Goal: Find specific page/section: Find specific page/section

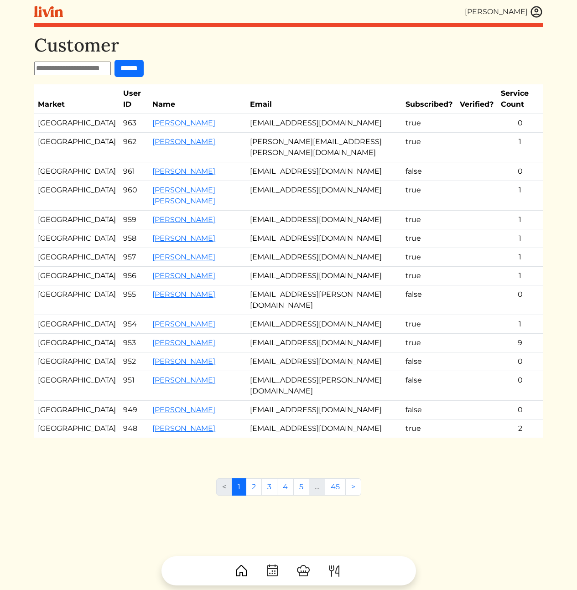
click at [330, 213] on td "[EMAIL_ADDRESS][DOMAIN_NAME]" at bounding box center [324, 220] width 156 height 19
click at [277, 224] on td "[EMAIL_ADDRESS][DOMAIN_NAME]" at bounding box center [324, 220] width 156 height 19
click at [152, 220] on link "[PERSON_NAME]" at bounding box center [183, 219] width 63 height 9
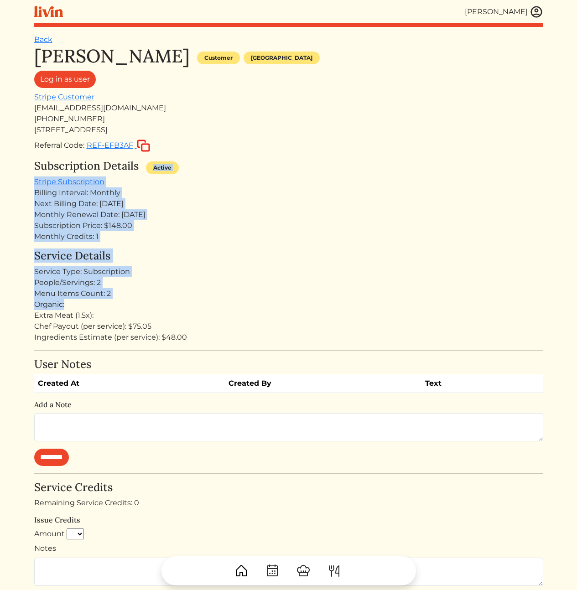
drag, startPoint x: 254, startPoint y: 177, endPoint x: 303, endPoint y: 308, distance: 140.9
click at [297, 305] on div "[PERSON_NAME] Customer [GEOGRAPHIC_DATA] Log in as user Stripe Customer [EMAIL_…" at bounding box center [288, 395] width 509 height 701
drag, startPoint x: 339, startPoint y: 323, endPoint x: 269, endPoint y: 156, distance: 181.8
click at [269, 156] on div "[PERSON_NAME] Customer [GEOGRAPHIC_DATA] Log in as user Stripe Customer [EMAIL_…" at bounding box center [288, 395] width 509 height 701
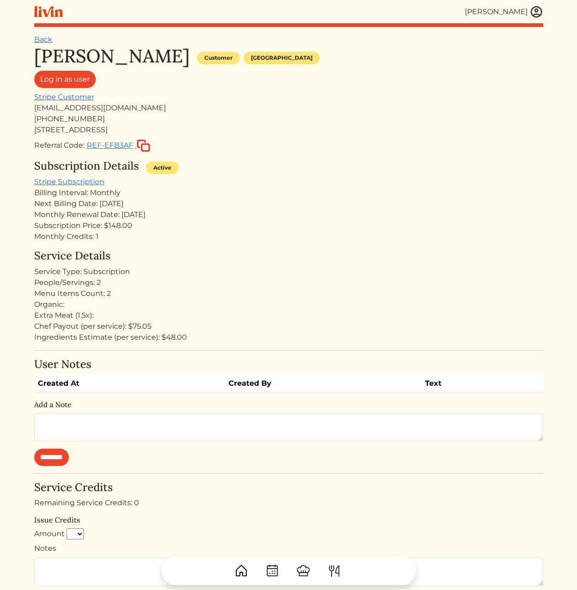
scroll to position [226, 0]
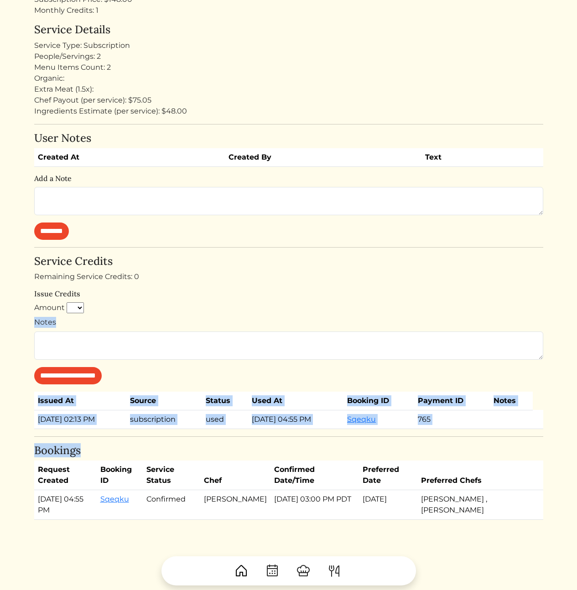
drag, startPoint x: 213, startPoint y: 477, endPoint x: 269, endPoint y: 542, distance: 86.0
click at [258, 543] on div "Back [PERSON_NAME] Customer [GEOGRAPHIC_DATA] Log in as user Stripe Customer [E…" at bounding box center [288, 203] width 509 height 790
drag, startPoint x: 372, startPoint y: 503, endPoint x: 261, endPoint y: 261, distance: 266.4
click at [273, 280] on div "Back [PERSON_NAME] Customer [GEOGRAPHIC_DATA] Log in as user Stripe Customer [E…" at bounding box center [288, 203] width 509 height 790
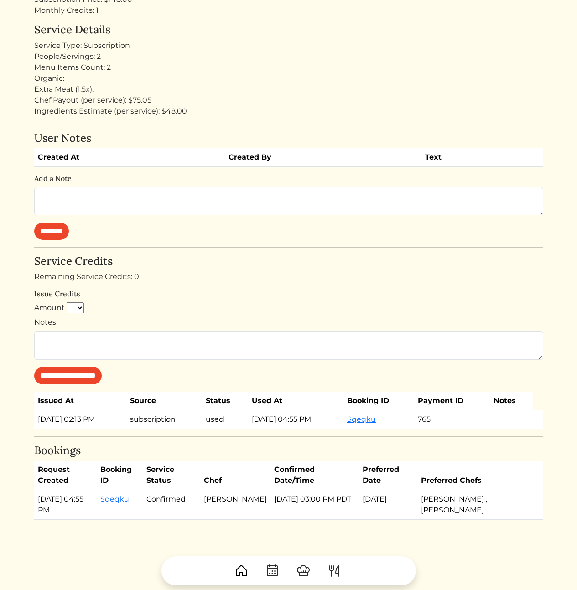
click at [261, 261] on h4 "Service Credits" at bounding box center [288, 261] width 509 height 13
click at [297, 503] on td "[DATE] 03:00 PM PDT" at bounding box center [315, 506] width 89 height 30
click at [307, 501] on td "[DATE] 03:00 PM PDT" at bounding box center [315, 506] width 89 height 30
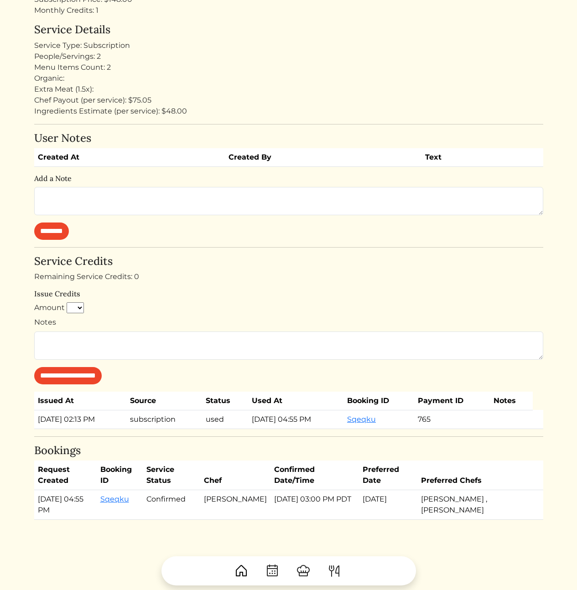
click at [294, 500] on td "[DATE] 03:00 PM PDT" at bounding box center [315, 506] width 89 height 30
click at [328, 512] on td "[DATE] 03:00 PM PDT" at bounding box center [315, 506] width 89 height 30
drag, startPoint x: 492, startPoint y: 505, endPoint x: 414, endPoint y: 499, distance: 77.8
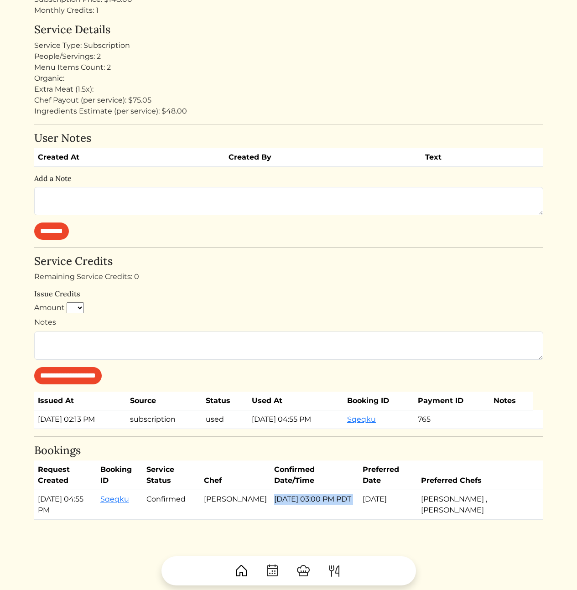
click at [414, 499] on tr "[DATE] 04:55 PM Sqeqku Confirmed [PERSON_NAME] [DATE] 03:00 PM PDT Sep 19, 2025…" at bounding box center [288, 506] width 509 height 30
click at [407, 502] on td "[DATE]" at bounding box center [388, 506] width 58 height 30
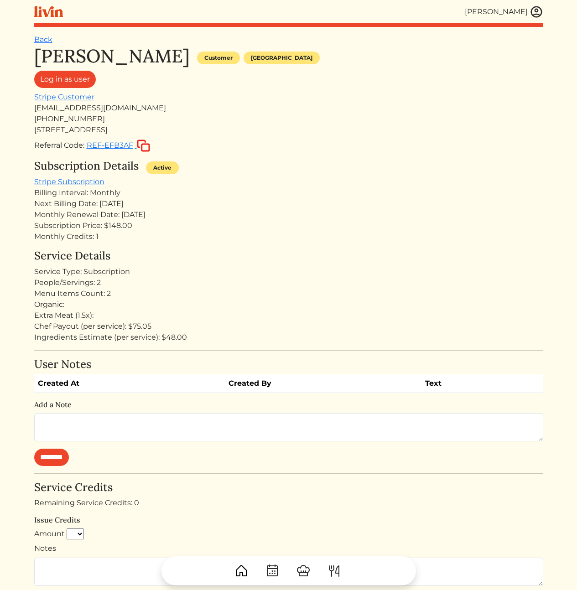
drag, startPoint x: 211, startPoint y: 341, endPoint x: 217, endPoint y: 345, distance: 7.2
click at [214, 344] on div "[PERSON_NAME] Customer [GEOGRAPHIC_DATA] Log in as user Stripe Customer [EMAIL_…" at bounding box center [288, 395] width 509 height 701
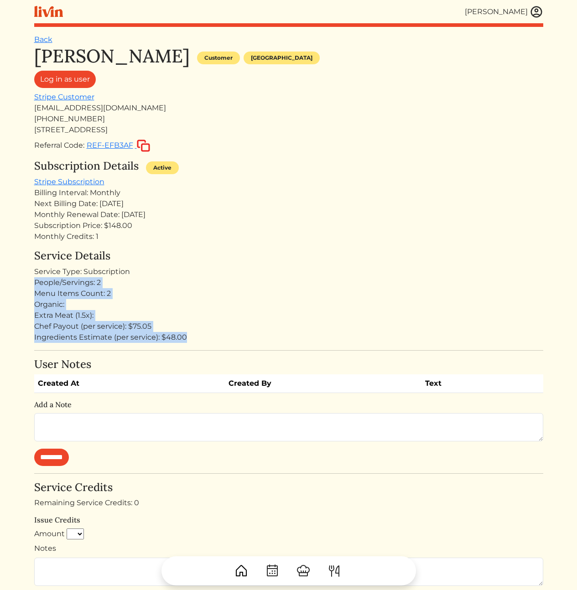
drag, startPoint x: 223, startPoint y: 343, endPoint x: 206, endPoint y: 269, distance: 75.8
click at [202, 269] on div "[PERSON_NAME] Customer [GEOGRAPHIC_DATA] Log in as user Stripe Customer [EMAIL_…" at bounding box center [288, 395] width 509 height 701
click at [206, 269] on div "Service Type: Subscription" at bounding box center [288, 271] width 509 height 11
drag, startPoint x: 189, startPoint y: 261, endPoint x: 206, endPoint y: 329, distance: 69.3
click at [206, 329] on div "Service Details Service Type: Subscription People/Servings: 2 Menu Items Count:…" at bounding box center [288, 297] width 509 height 94
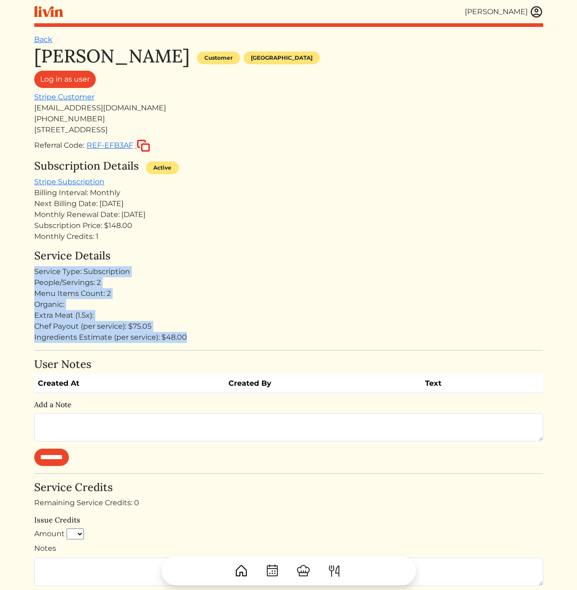
drag, startPoint x: 215, startPoint y: 339, endPoint x: 158, endPoint y: 255, distance: 101.9
click at [158, 255] on div "Service Details Service Type: Subscription People/Servings: 2 Menu Items Count:…" at bounding box center [288, 297] width 509 height 94
drag, startPoint x: 155, startPoint y: 247, endPoint x: 203, endPoint y: 342, distance: 105.7
click at [193, 341] on div "[PERSON_NAME] Customer [GEOGRAPHIC_DATA] Log in as user Stripe Customer [EMAIL_…" at bounding box center [288, 395] width 509 height 701
drag, startPoint x: 225, startPoint y: 346, endPoint x: 36, endPoint y: 254, distance: 210.6
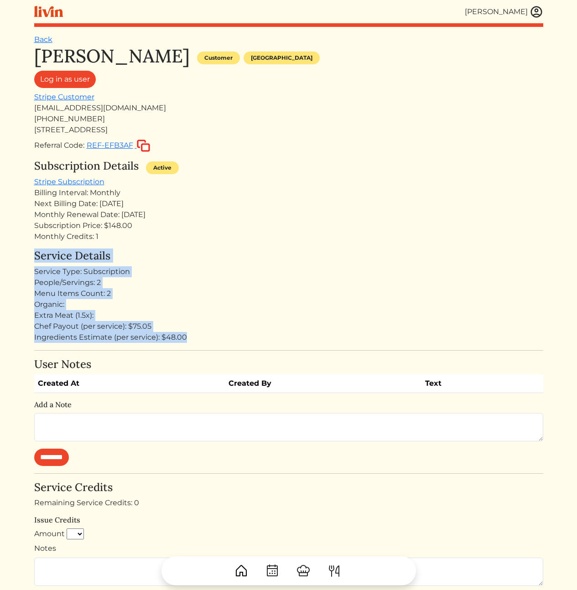
click at [36, 254] on div "[PERSON_NAME] Customer [GEOGRAPHIC_DATA] Log in as user Stripe Customer [EMAIL_…" at bounding box center [288, 395] width 509 height 701
click at [36, 254] on h4 "Service Details" at bounding box center [288, 256] width 509 height 13
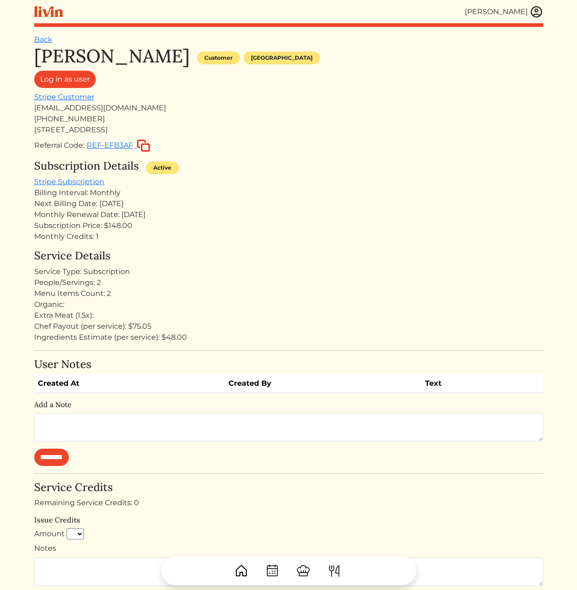
click at [269, 275] on div "Service Type: Subscription" at bounding box center [288, 271] width 509 height 11
drag, startPoint x: 119, startPoint y: 130, endPoint x: 107, endPoint y: 129, distance: 11.9
click at [108, 129] on div "[STREET_ADDRESS]" at bounding box center [288, 130] width 509 height 11
click at [193, 134] on div "[STREET_ADDRESS]" at bounding box center [288, 130] width 509 height 11
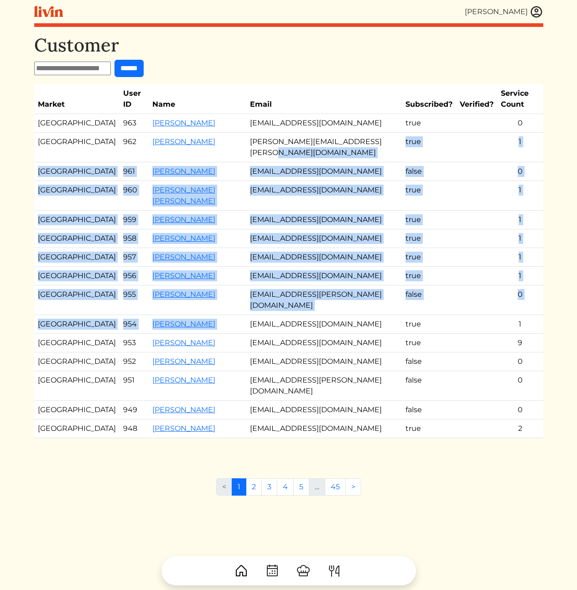
drag, startPoint x: 278, startPoint y: 159, endPoint x: 338, endPoint y: 363, distance: 212.8
click at [328, 358] on tbody "Los Angeles 963 [PERSON_NAME] [EMAIL_ADDRESS][DOMAIN_NAME] true 0 Atlanta 962 […" at bounding box center [288, 276] width 509 height 324
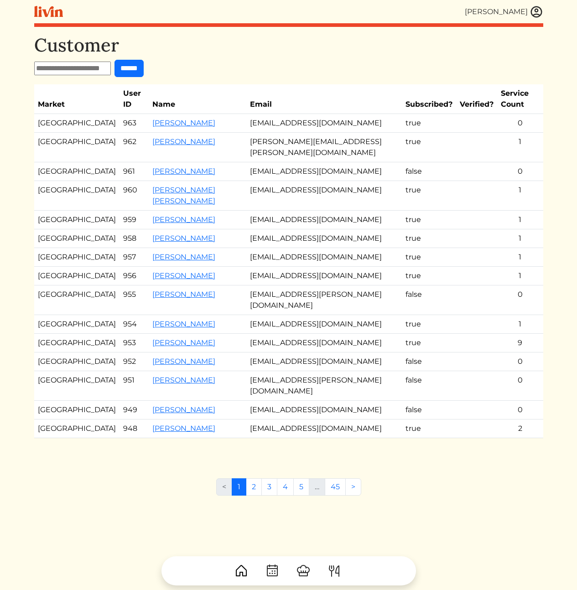
click at [349, 353] on td "[EMAIL_ADDRESS][DOMAIN_NAME]" at bounding box center [324, 343] width 156 height 19
click at [317, 315] on td "[EMAIL_ADDRESS][PERSON_NAME][DOMAIN_NAME]" at bounding box center [324, 301] width 156 height 30
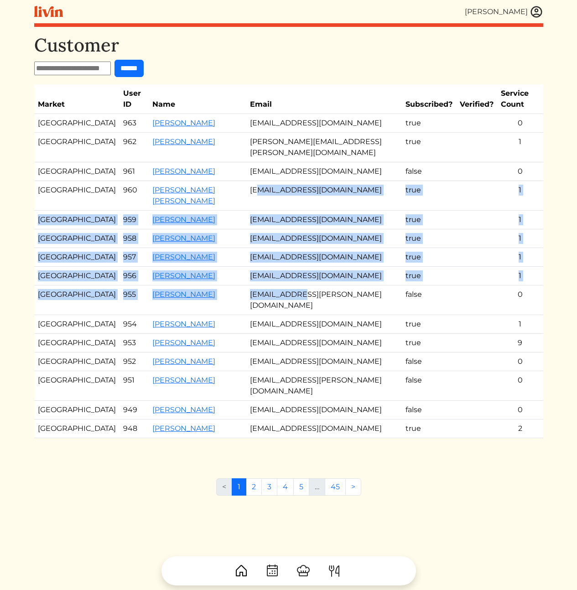
drag, startPoint x: 281, startPoint y: 284, endPoint x: 292, endPoint y: 327, distance: 43.8
click at [289, 319] on tbody "Los Angeles 963 [PERSON_NAME] [EMAIL_ADDRESS][DOMAIN_NAME] true 0 Atlanta 962 […" at bounding box center [288, 276] width 509 height 324
click at [323, 208] on td "[EMAIL_ADDRESS][DOMAIN_NAME]" at bounding box center [324, 196] width 156 height 30
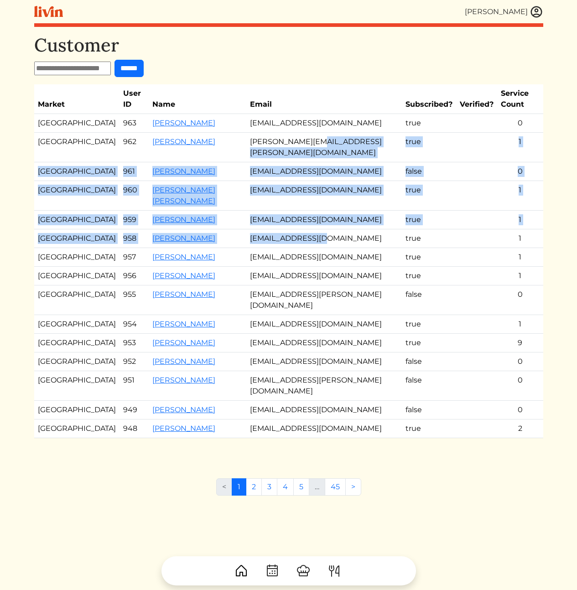
drag, startPoint x: 356, startPoint y: 247, endPoint x: 306, endPoint y: 155, distance: 105.3
click at [306, 155] on tbody "Los Angeles 963 [PERSON_NAME] [EMAIL_ADDRESS][DOMAIN_NAME] true 0 Atlanta 962 […" at bounding box center [288, 276] width 509 height 324
click at [306, 155] on td "[PERSON_NAME][EMAIL_ADDRESS][PERSON_NAME][DOMAIN_NAME]" at bounding box center [324, 148] width 156 height 30
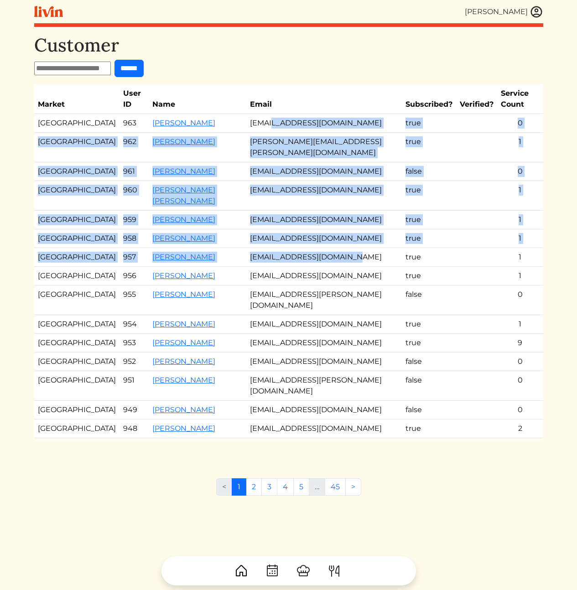
drag, startPoint x: 270, startPoint y: 120, endPoint x: 356, endPoint y: 280, distance: 182.5
click at [350, 282] on tbody "Los Angeles 963 [PERSON_NAME] [EMAIL_ADDRESS][DOMAIN_NAME] true 0 Atlanta 962 […" at bounding box center [288, 276] width 509 height 324
click at [359, 267] on td "[EMAIL_ADDRESS][DOMAIN_NAME]" at bounding box center [324, 257] width 156 height 19
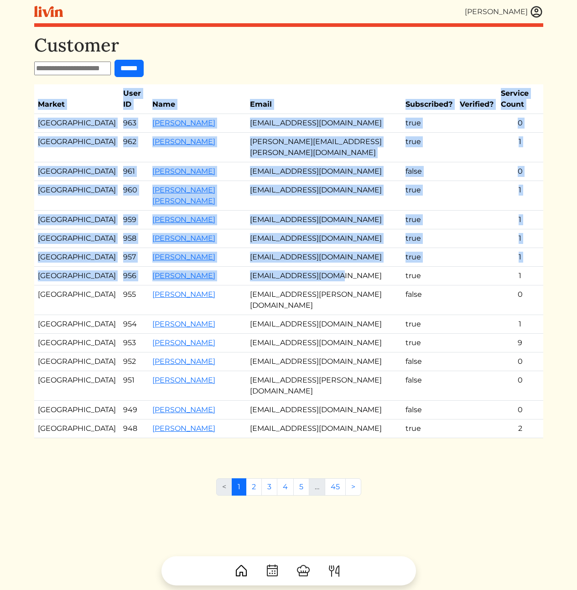
drag, startPoint x: 385, startPoint y: 291, endPoint x: 23, endPoint y: 157, distance: 385.6
click at [21, 157] on html "[PERSON_NAME] [PERSON_NAME] Log out Dashboard Services Upcoming Completed Reque…" at bounding box center [288, 295] width 577 height 590
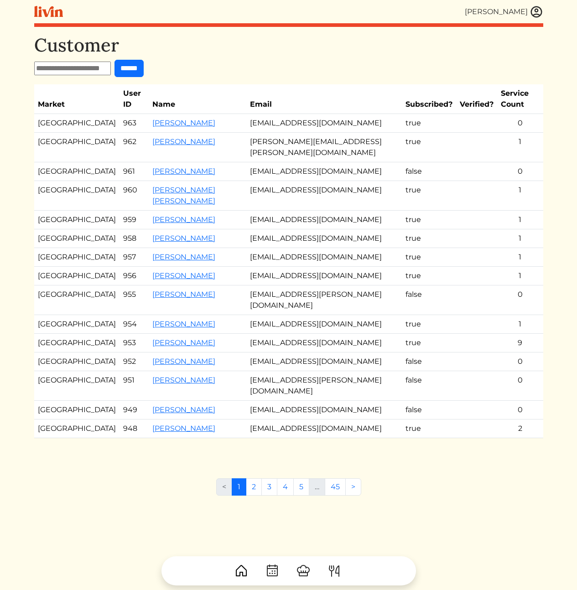
click at [31, 154] on div "[PERSON_NAME] [PERSON_NAME] Log out Dashboard Services Upcoming Completed Reque…" at bounding box center [289, 295] width 520 height 590
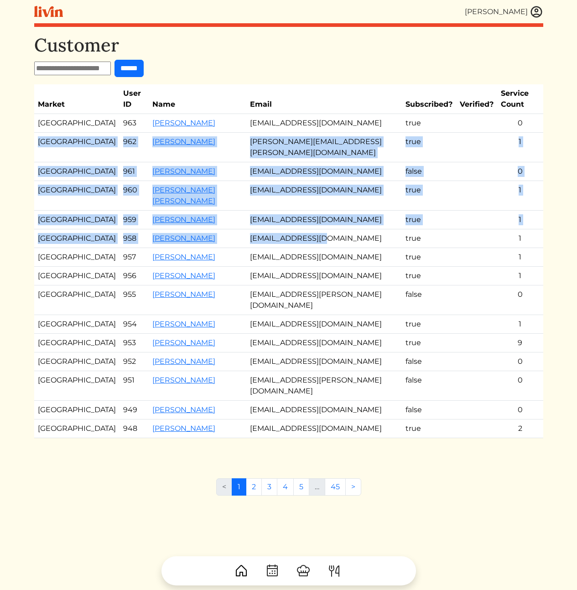
drag, startPoint x: 112, startPoint y: 177, endPoint x: 395, endPoint y: 265, distance: 295.7
click at [393, 265] on tbody "Los Angeles 963 [PERSON_NAME] [EMAIL_ADDRESS][DOMAIN_NAME] true 0 Atlanta 962 […" at bounding box center [288, 276] width 509 height 324
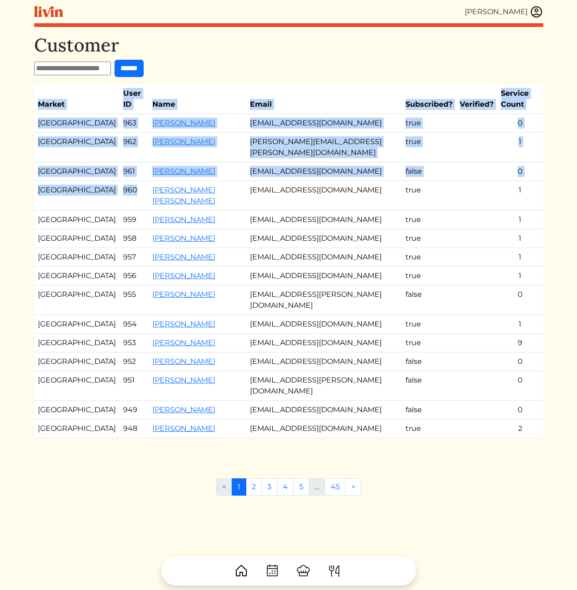
drag, startPoint x: 553, startPoint y: 291, endPoint x: 74, endPoint y: 188, distance: 489.6
click at [107, 193] on html "[PERSON_NAME] [PERSON_NAME] Log out Dashboard Services Upcoming Completed Reque…" at bounding box center [288, 295] width 577 height 590
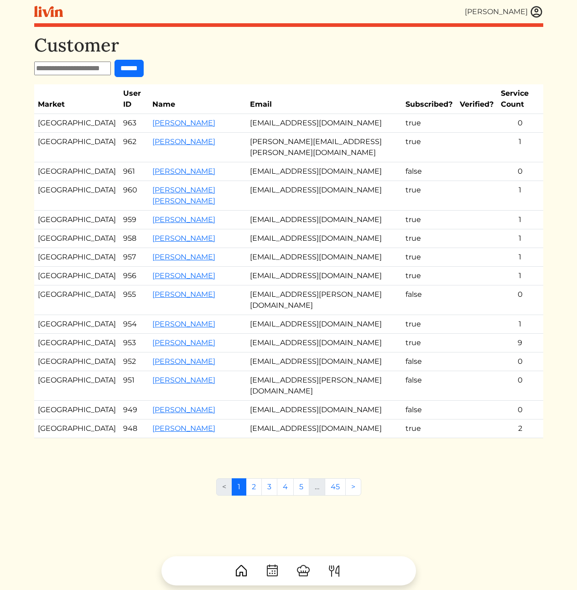
click at [58, 191] on td "[GEOGRAPHIC_DATA]" at bounding box center [76, 196] width 85 height 30
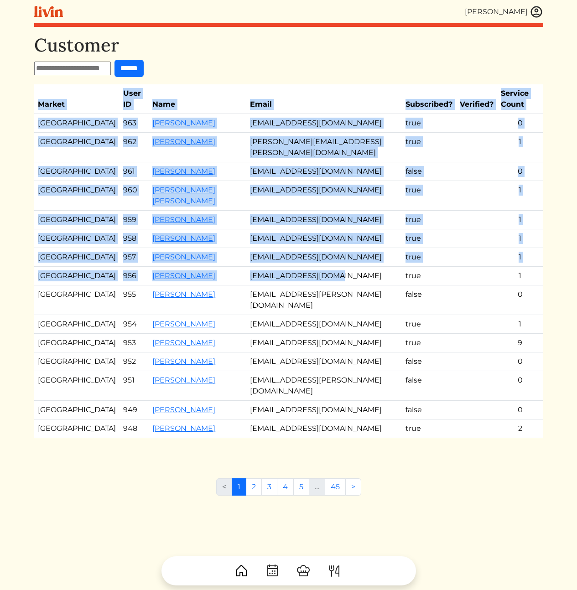
drag, startPoint x: 92, startPoint y: 205, endPoint x: 461, endPoint y: 310, distance: 383.8
click at [416, 305] on div "[PERSON_NAME] [PERSON_NAME] Log out Dashboard Services Upcoming Completed Reque…" at bounding box center [289, 295] width 520 height 590
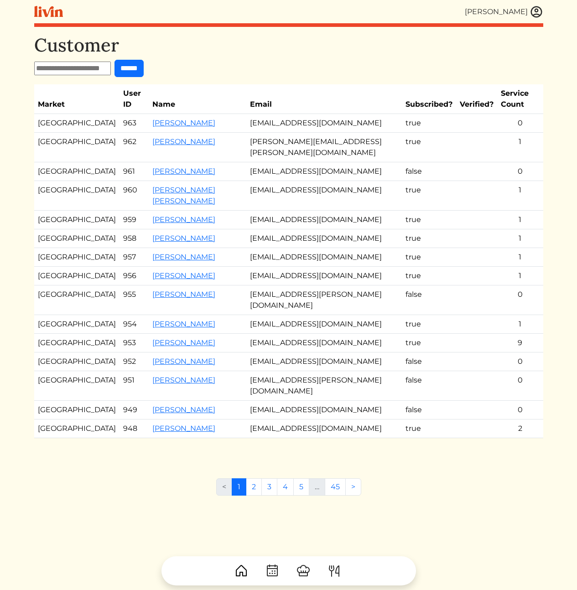
click at [487, 311] on td at bounding box center [476, 301] width 41 height 30
click at [486, 286] on td at bounding box center [476, 276] width 41 height 19
drag, startPoint x: 543, startPoint y: 313, endPoint x: 144, endPoint y: 201, distance: 413.6
click at [172, 206] on div "[PERSON_NAME] [PERSON_NAME] Log out Dashboard Services Upcoming Completed Reque…" at bounding box center [289, 295] width 520 height 590
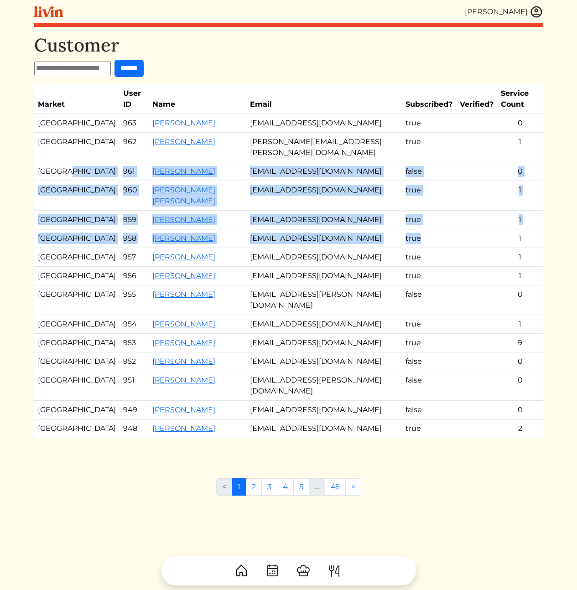
drag, startPoint x: 44, startPoint y: 180, endPoint x: 428, endPoint y: 268, distance: 394.7
click at [425, 267] on tbody "Los Angeles 963 [PERSON_NAME] [EMAIL_ADDRESS][DOMAIN_NAME] true 0 Atlanta 962 […" at bounding box center [288, 276] width 509 height 324
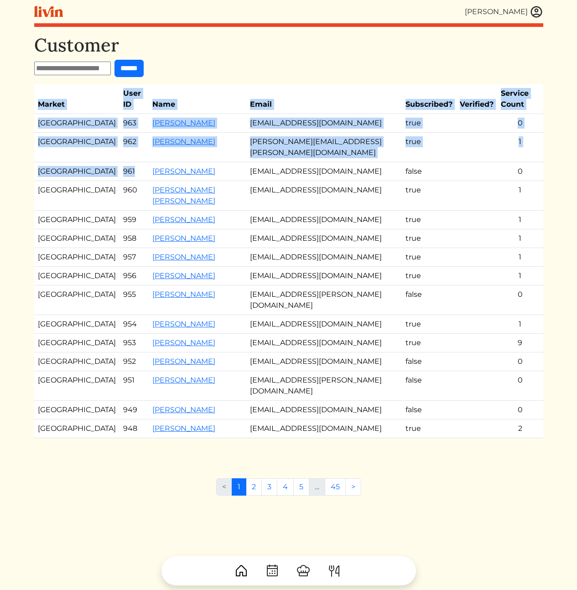
drag, startPoint x: 552, startPoint y: 305, endPoint x: 98, endPoint y: 174, distance: 472.4
click at [101, 173] on html "[PERSON_NAME] [PERSON_NAME] Log out Dashboard Services Upcoming Completed Reque…" at bounding box center [288, 295] width 577 height 590
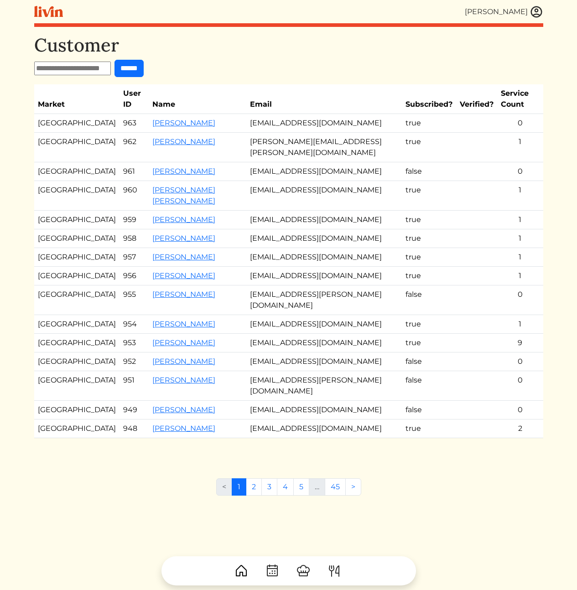
click at [39, 179] on td "[GEOGRAPHIC_DATA]" at bounding box center [76, 171] width 85 height 19
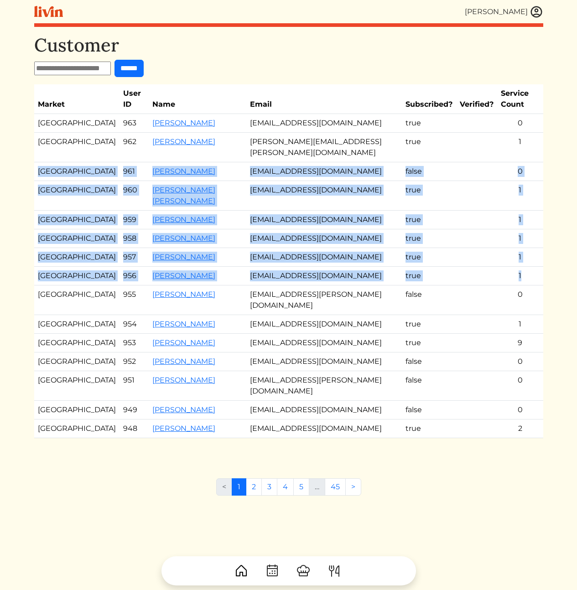
drag, startPoint x: 37, startPoint y: 169, endPoint x: 529, endPoint y: 299, distance: 508.8
click at [529, 299] on tbody "Los Angeles 963 [PERSON_NAME] [EMAIL_ADDRESS][DOMAIN_NAME] true 0 Atlanta 962 […" at bounding box center [288, 276] width 509 height 324
click at [519, 286] on td "1" at bounding box center [520, 276] width 46 height 19
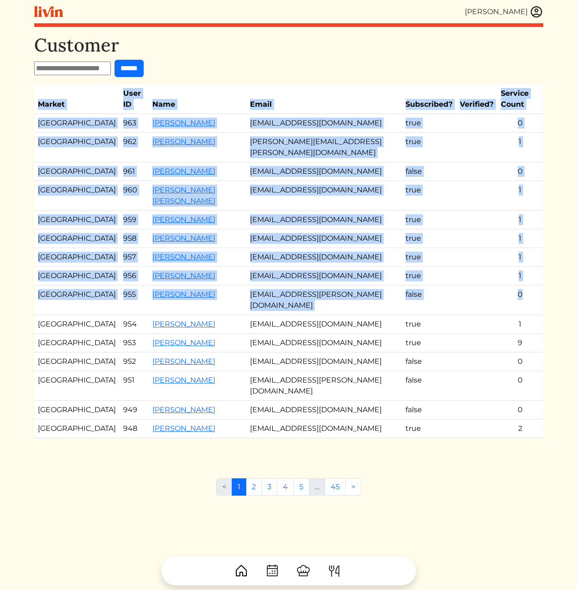
drag, startPoint x: 524, startPoint y: 318, endPoint x: 28, endPoint y: 187, distance: 513.0
click at [27, 186] on html "[PERSON_NAME] [PERSON_NAME] Log out Dashboard Services Upcoming Completed Reque…" at bounding box center [288, 295] width 577 height 590
click at [44, 187] on td "[GEOGRAPHIC_DATA]" at bounding box center [76, 196] width 85 height 30
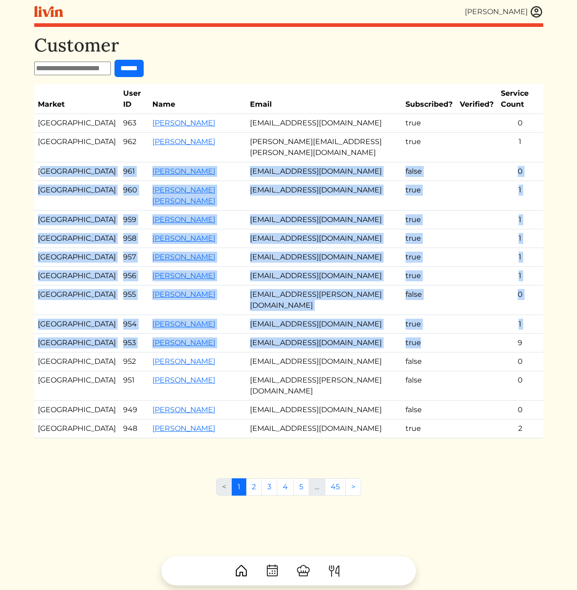
drag, startPoint x: 42, startPoint y: 174, endPoint x: 492, endPoint y: 345, distance: 481.2
click at [485, 351] on tbody "Los Angeles 963 [PERSON_NAME] [EMAIL_ADDRESS][DOMAIN_NAME] true 0 Atlanta 962 […" at bounding box center [288, 276] width 509 height 324
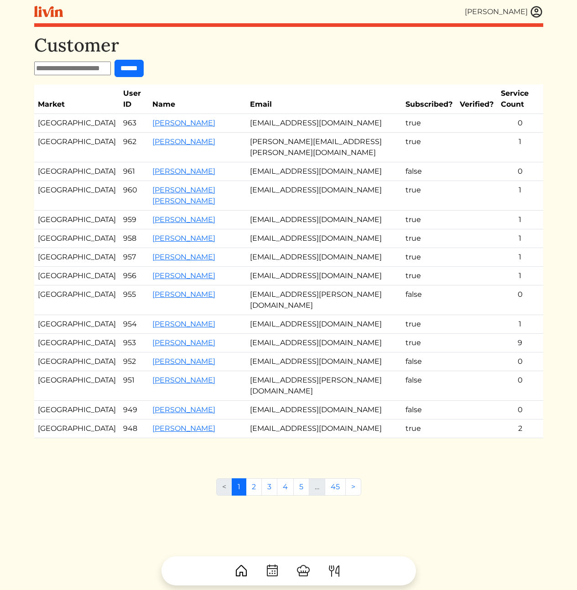
click at [538, 353] on td "9" at bounding box center [520, 343] width 46 height 19
